Goal: Navigation & Orientation: Find specific page/section

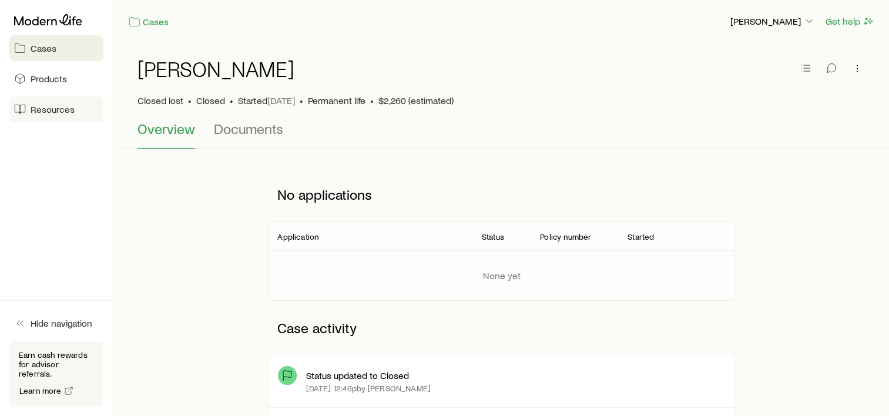
click at [27, 105] on link "Resources" at bounding box center [56, 109] width 94 height 26
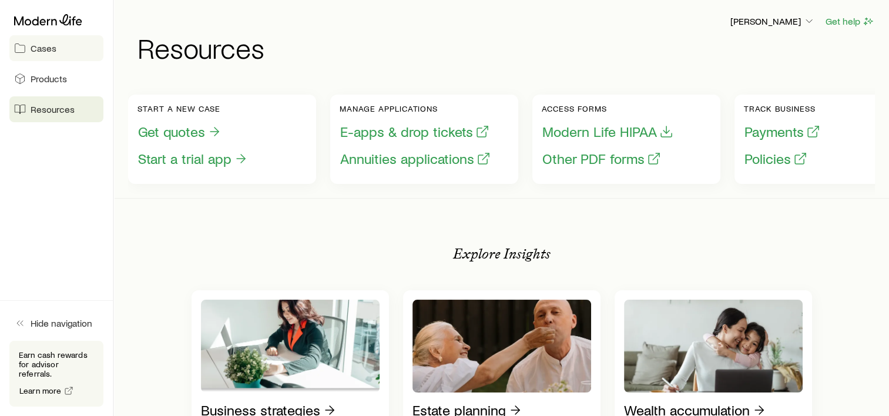
click at [52, 55] on link "Cases" at bounding box center [56, 48] width 94 height 26
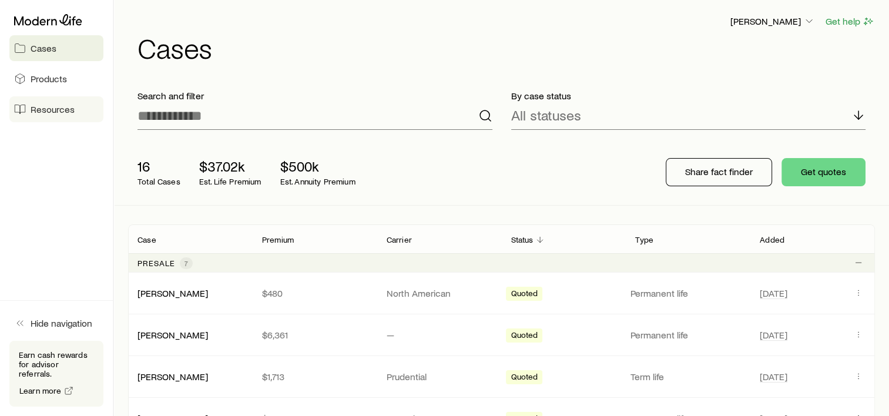
click at [52, 106] on span "Resources" at bounding box center [53, 109] width 44 height 12
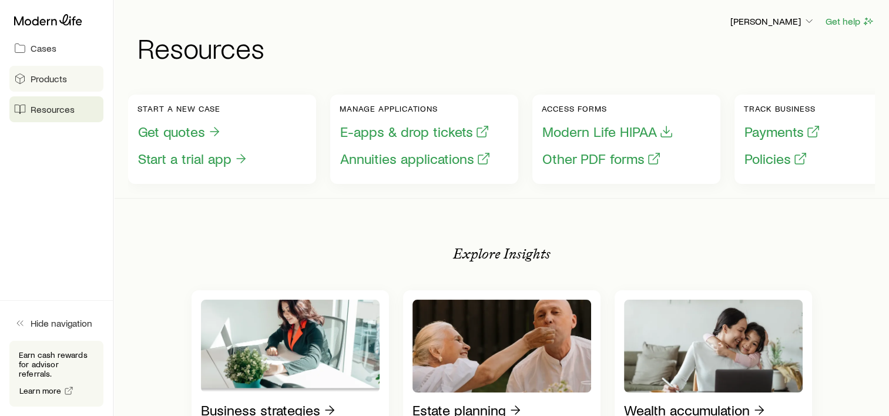
click at [26, 80] on link "Products" at bounding box center [56, 79] width 94 height 26
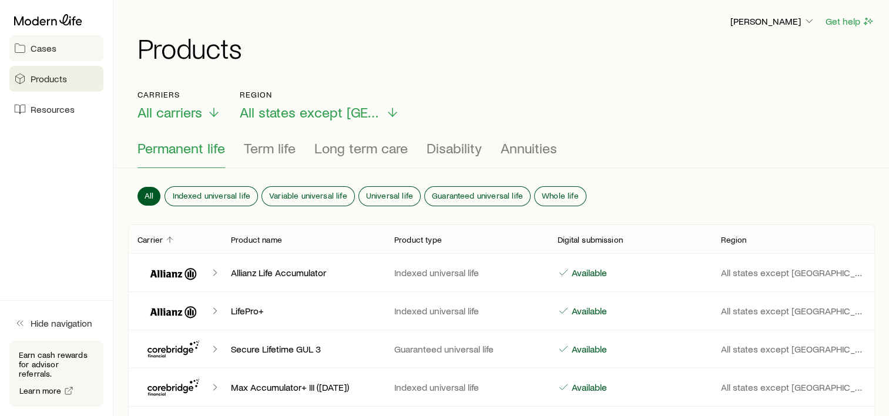
click at [35, 55] on link "Cases" at bounding box center [56, 48] width 94 height 26
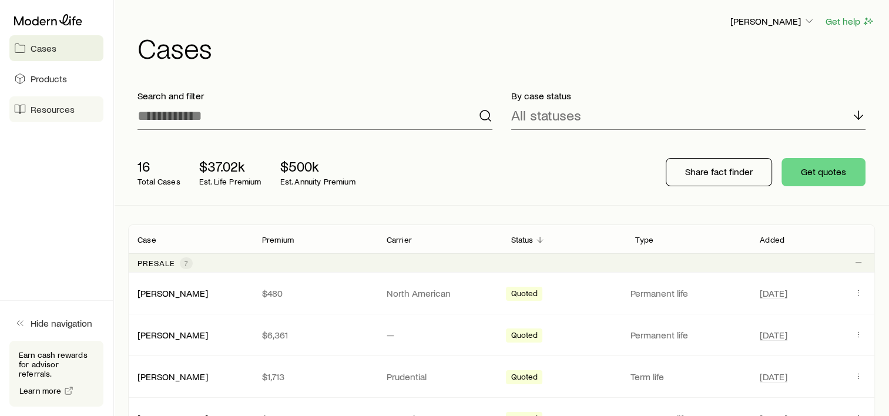
click at [37, 106] on span "Resources" at bounding box center [53, 109] width 44 height 12
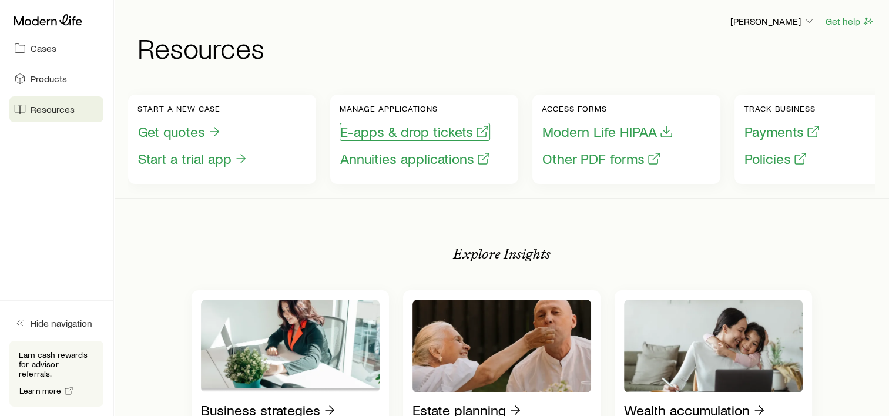
click at [455, 136] on button "E-apps & drop tickets" at bounding box center [415, 132] width 150 height 18
